Goal: Information Seeking & Learning: Understand process/instructions

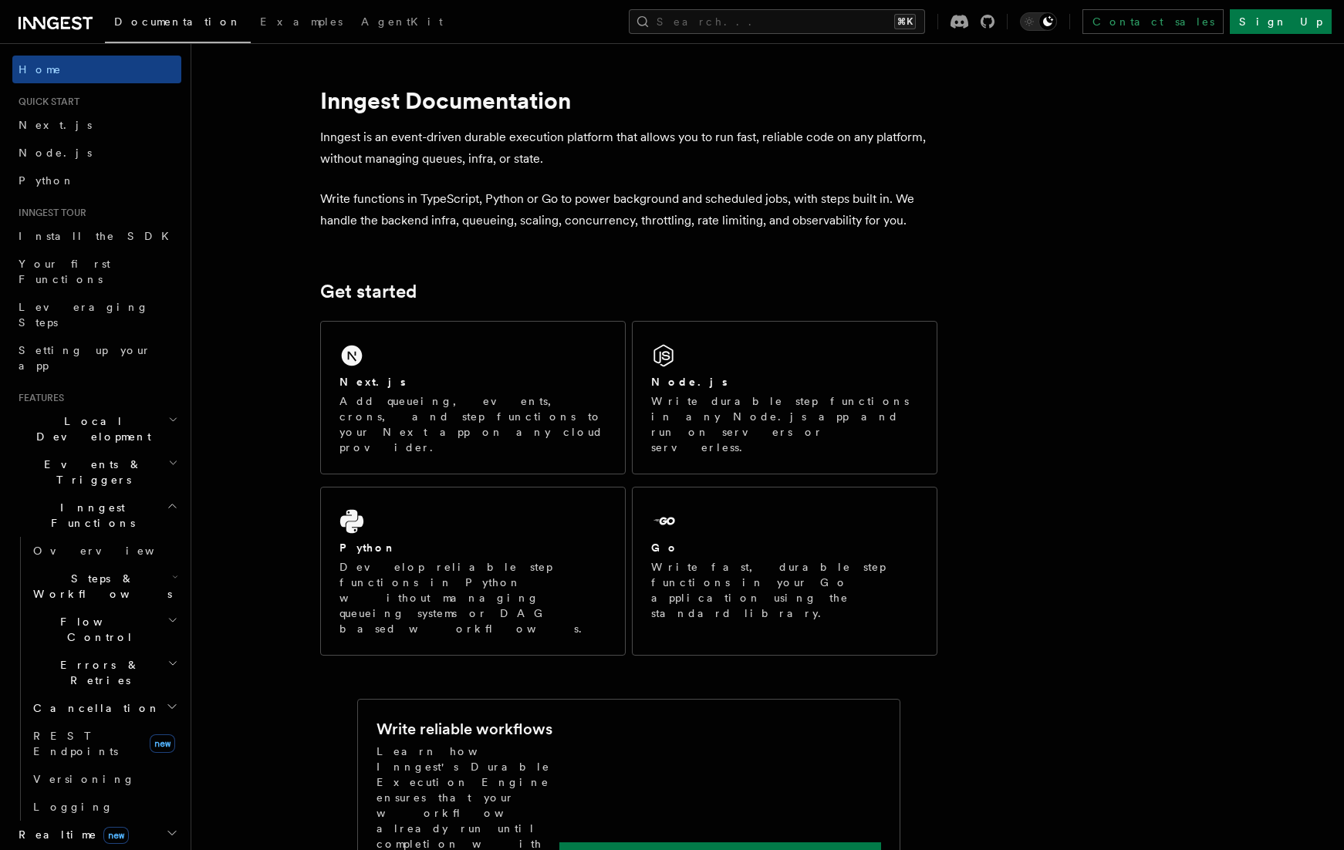
click at [56, 500] on span "Inngest Functions" at bounding box center [89, 515] width 154 height 31
click at [38, 235] on span "Install the SDK" at bounding box center [99, 236] width 160 height 12
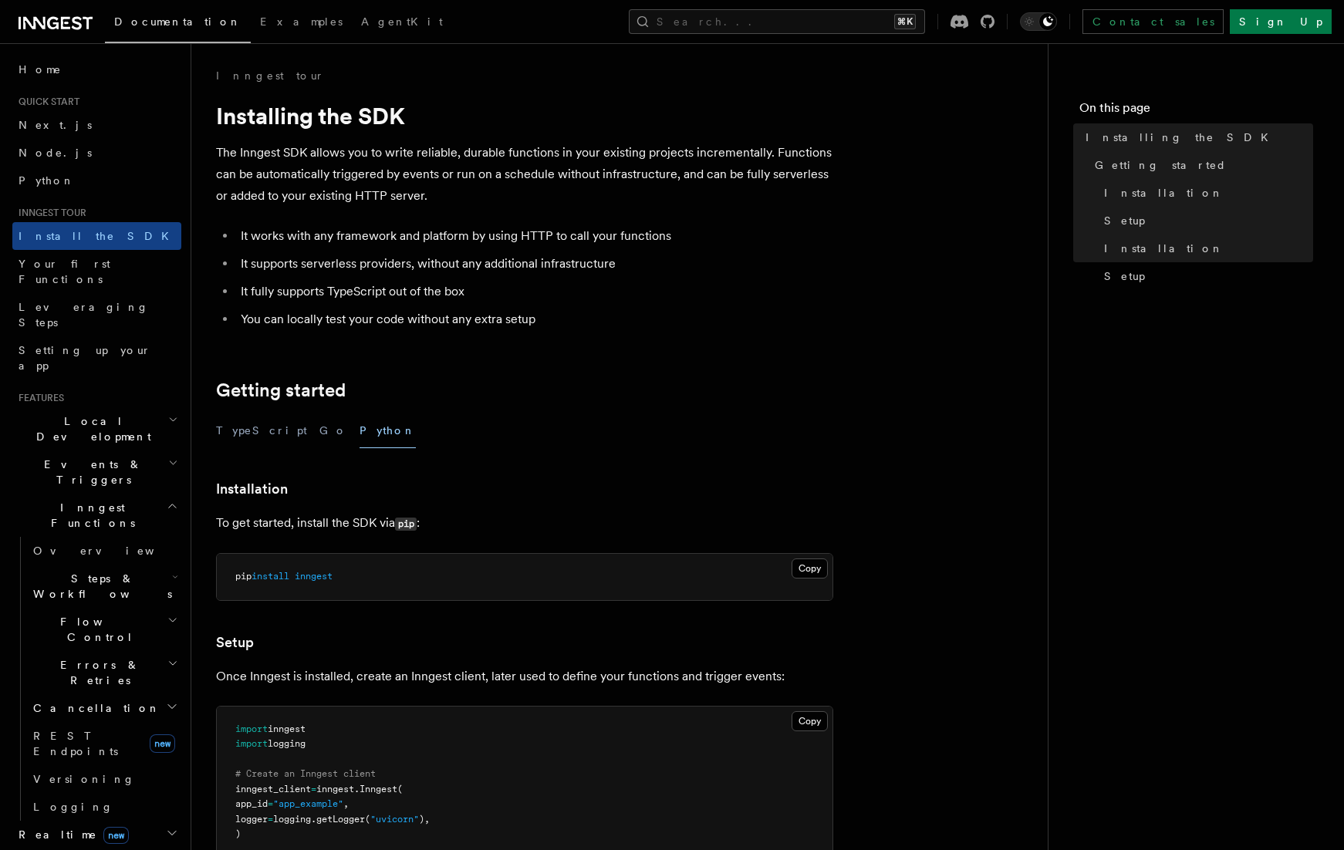
click at [278, 430] on div "TypeScript Go Python" at bounding box center [524, 430] width 617 height 35
click at [319, 429] on button "Go" at bounding box center [333, 430] width 28 height 35
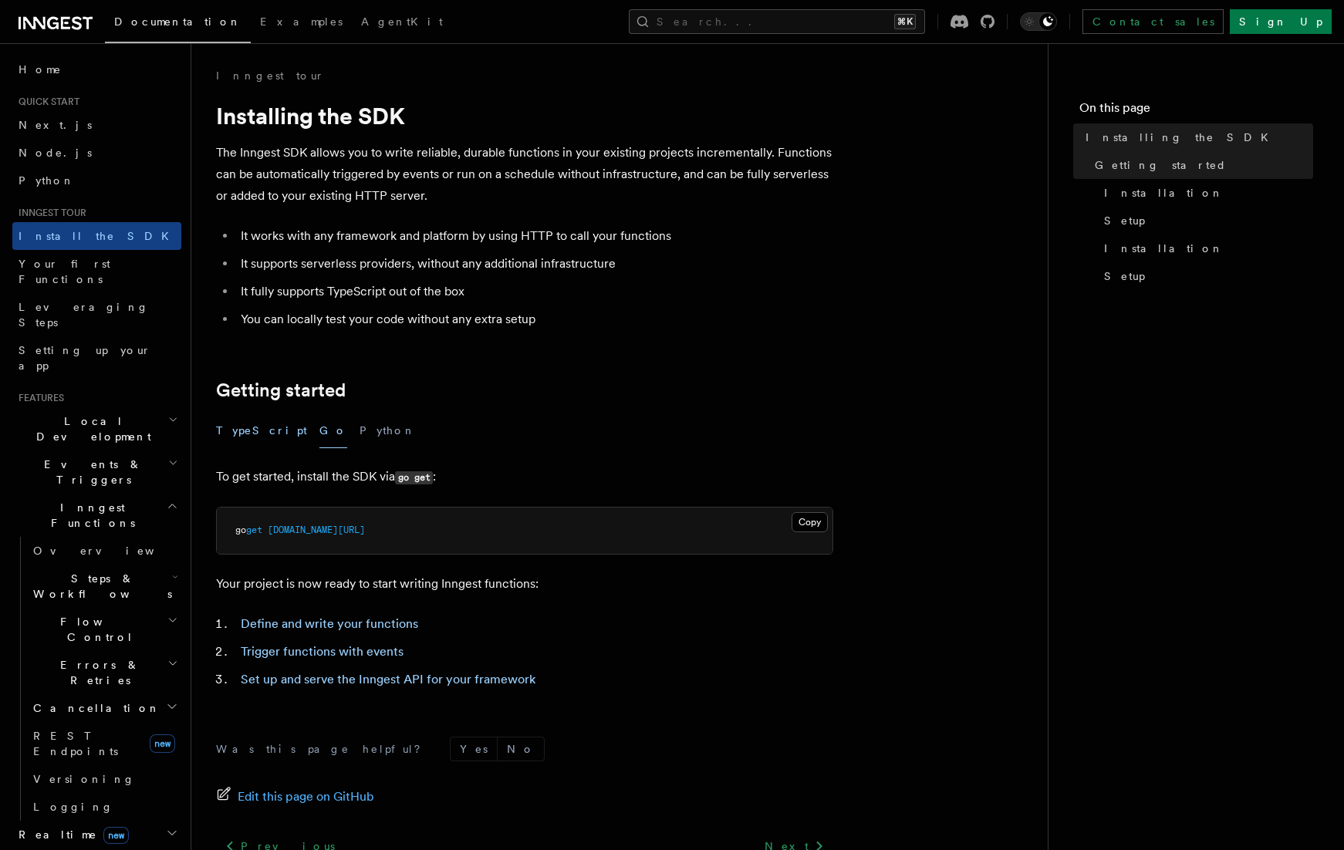
click at [240, 433] on button "TypeScript" at bounding box center [261, 430] width 91 height 35
